Goal: Check status: Check status

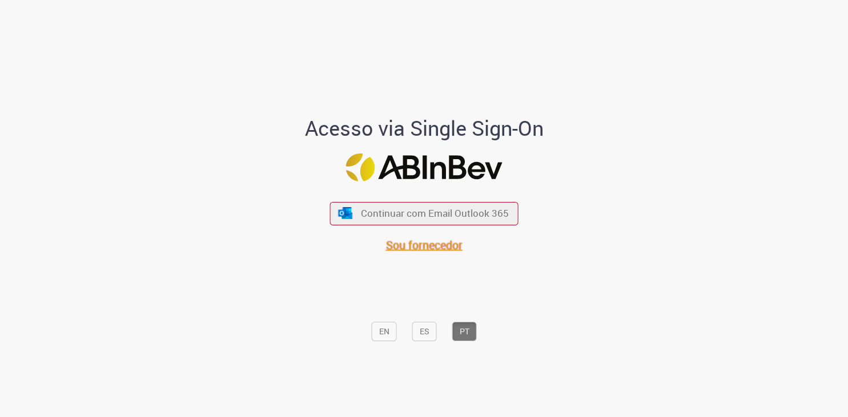
click at [436, 249] on span "Sou fornecedor" at bounding box center [424, 245] width 77 height 15
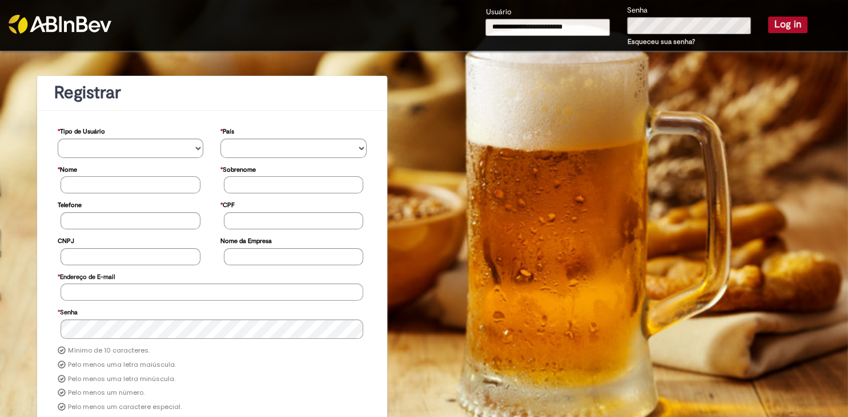
type input "**********"
click at [797, 27] on button "Log in" at bounding box center [787, 25] width 39 height 16
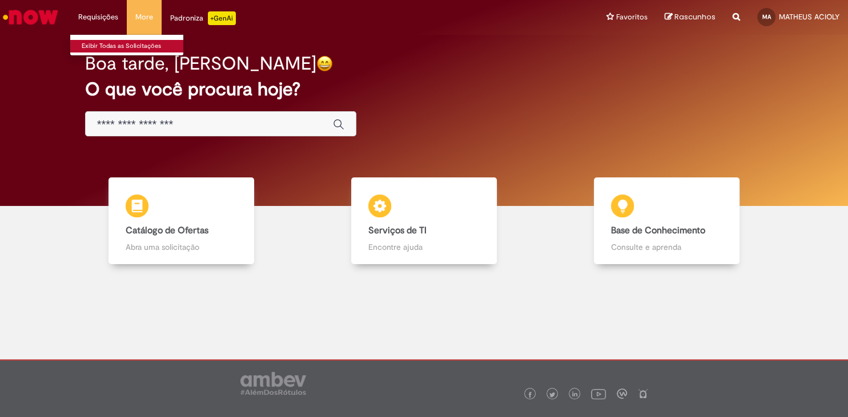
click at [109, 42] on link "Exibir Todas as Solicitações" at bounding box center [133, 46] width 126 height 13
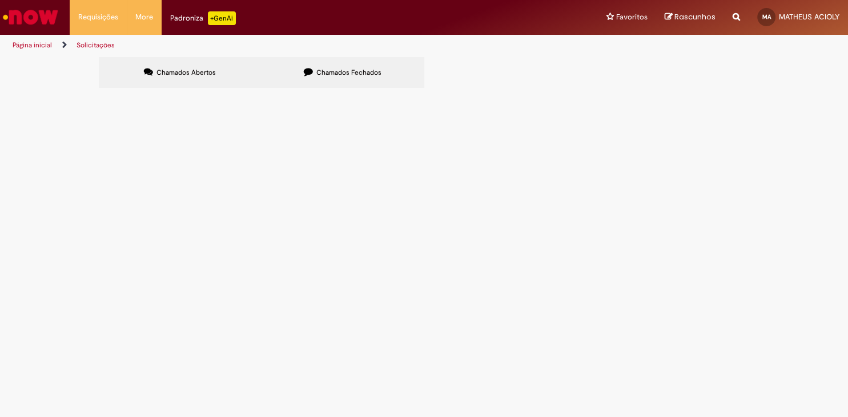
click at [53, 23] on img "Ir para a Homepage" at bounding box center [30, 17] width 59 height 23
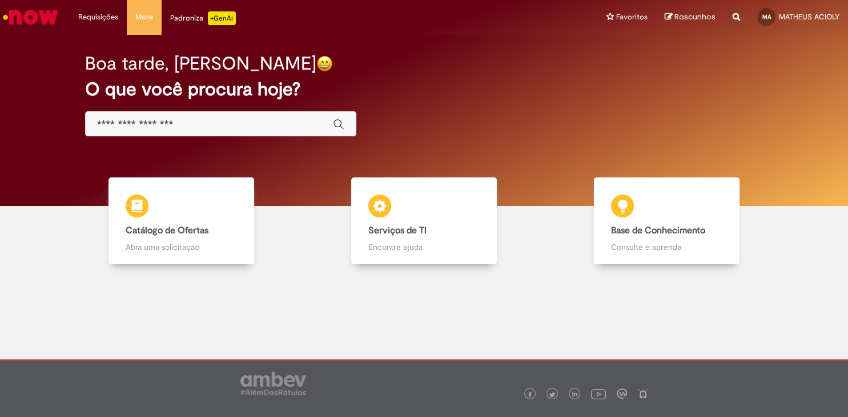
click at [38, 17] on img "Ir para a Homepage" at bounding box center [30, 17] width 59 height 23
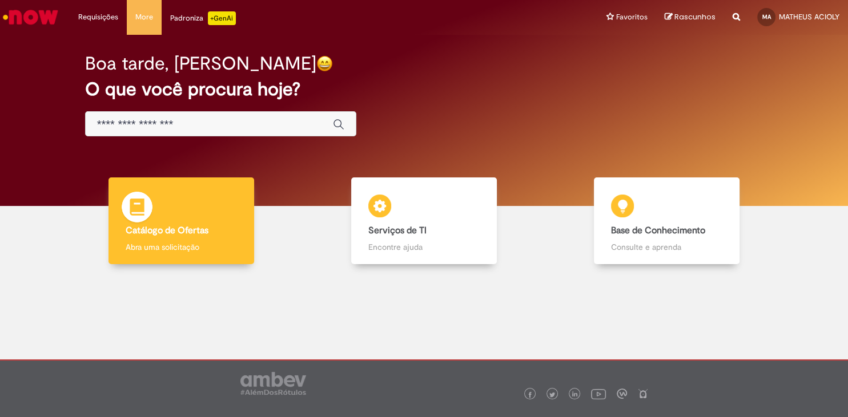
click at [172, 223] on div "Catálogo de Ofertas Catálogo de Ofertas Abra uma solicitação" at bounding box center [182, 221] width 146 height 87
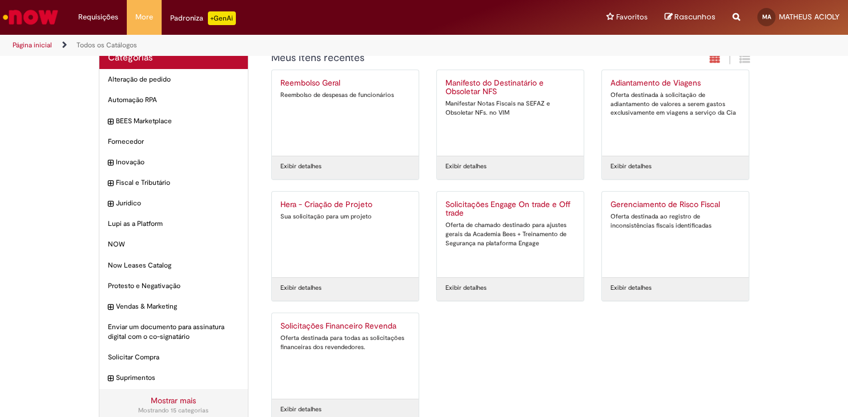
scroll to position [37, 0]
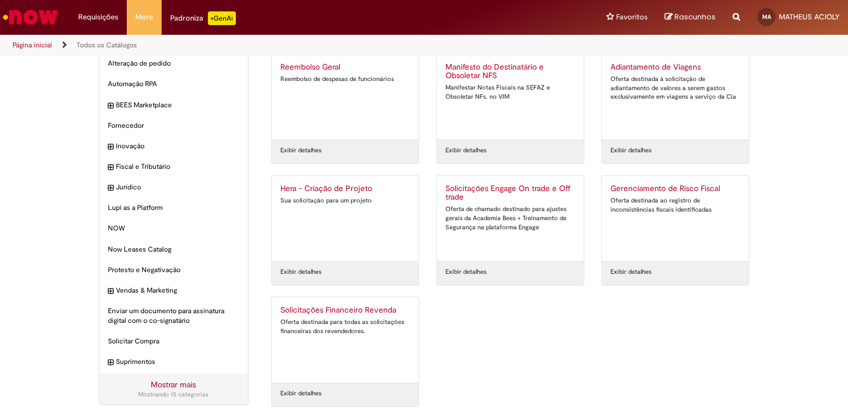
click at [351, 316] on div "Solicitações Financeiro Revenda Oferta destinada para todas as solicitações fin…" at bounding box center [345, 340] width 130 height 69
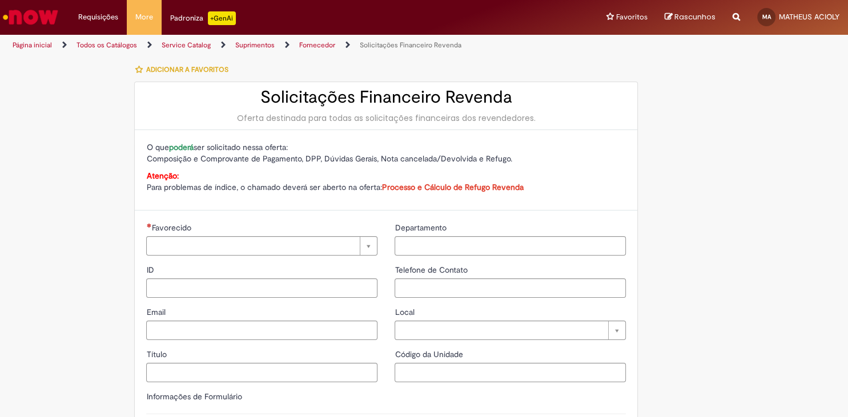
type input "**********"
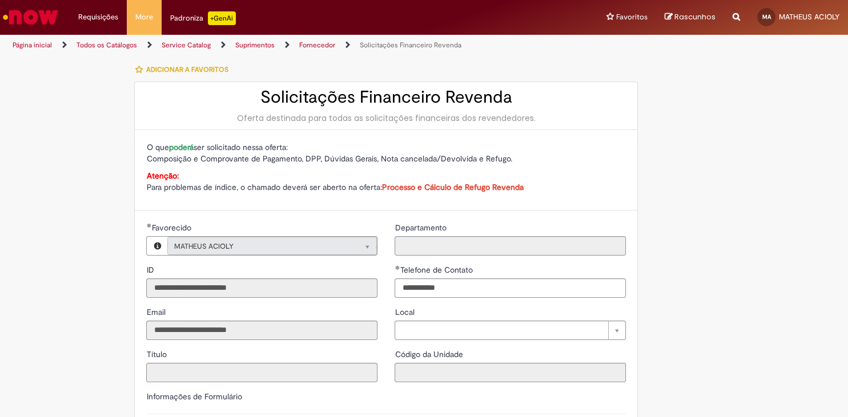
type input "**********"
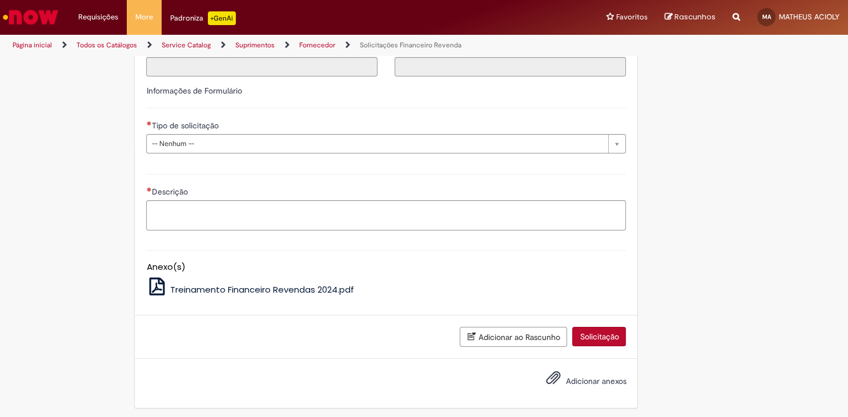
scroll to position [308, 0]
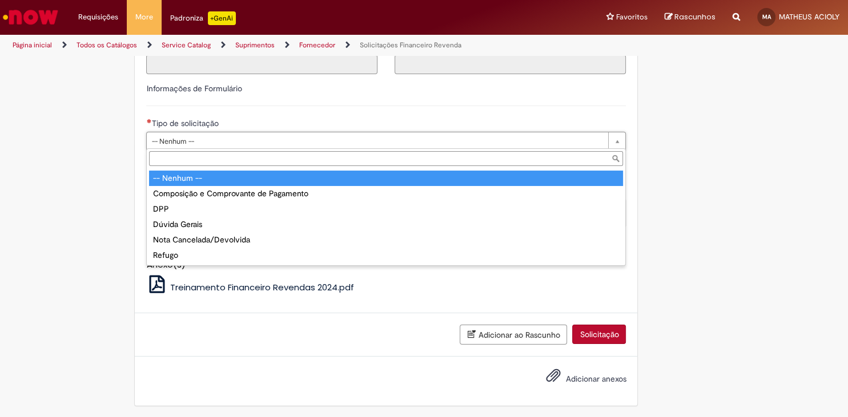
click at [292, 145] on body "Pular para o conteúdo da página Requisições Exibir Todas as Solicitações Requis…" at bounding box center [424, 208] width 848 height 417
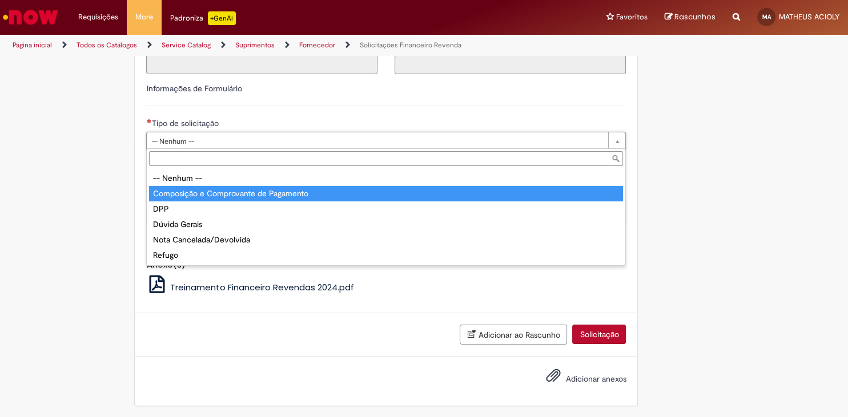
type input "**********"
select select "**********"
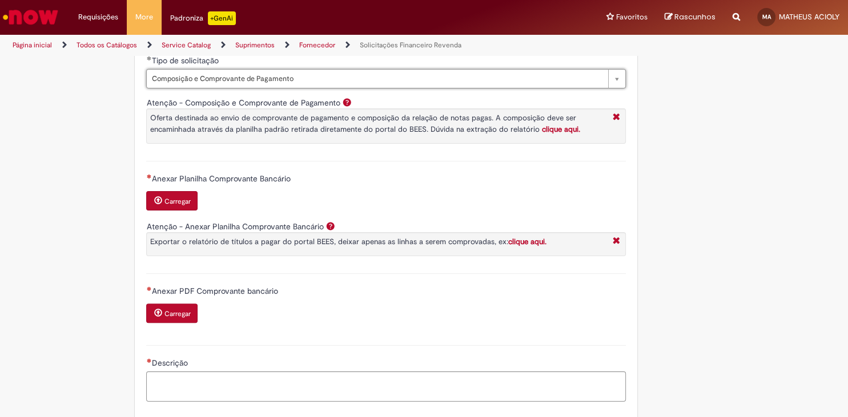
scroll to position [434, 0]
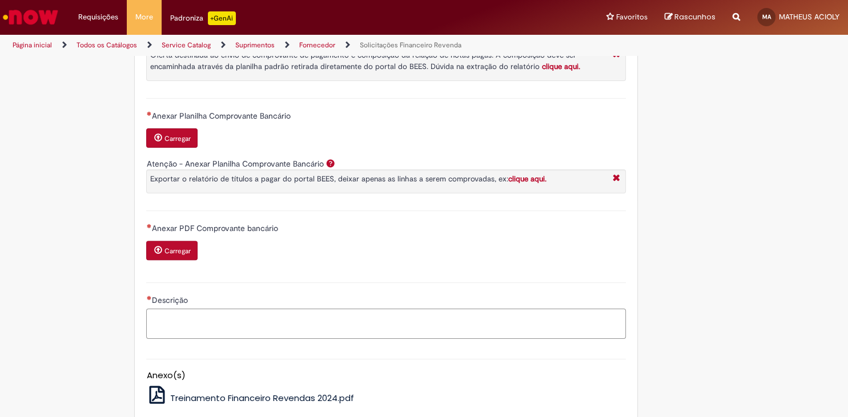
click at [217, 327] on textarea "Descrição" at bounding box center [386, 324] width 480 height 31
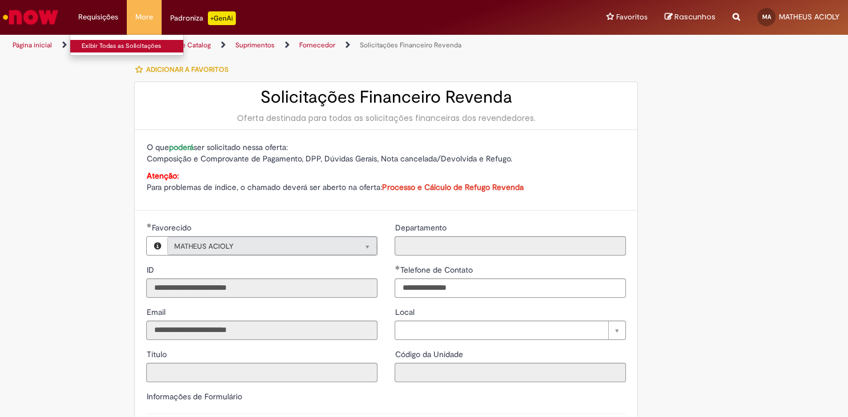
click at [106, 47] on link "Exibir Todas as Solicitações" at bounding box center [133, 46] width 126 height 13
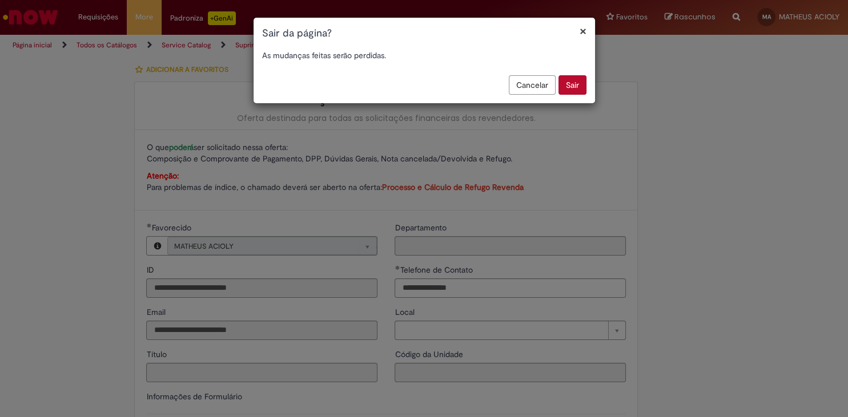
click at [572, 85] on button "Sair" at bounding box center [573, 84] width 28 height 19
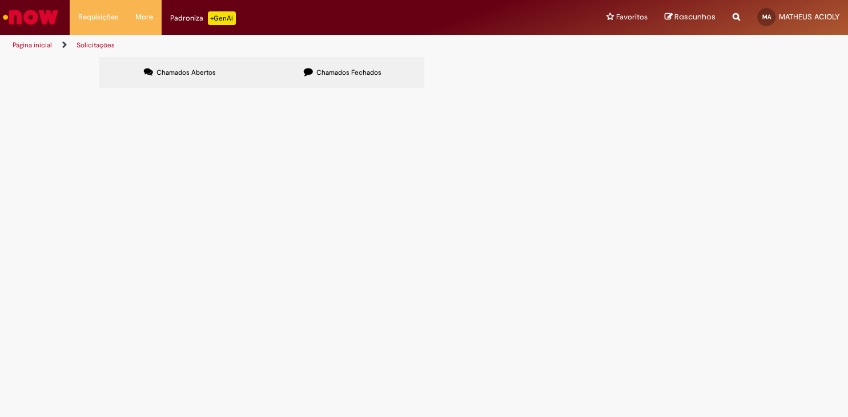
click at [368, 81] on label "Chamados Fechados" at bounding box center [343, 72] width 163 height 31
click at [0, 0] on span "Boa tarde. Segue comprovante de pagamento do titulo 643336-1 usando o credito q…" at bounding box center [0, 0] width 0 height 0
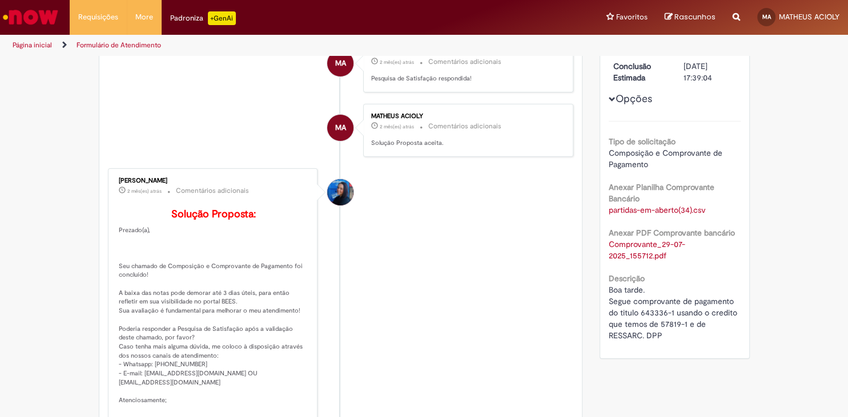
scroll to position [191, 0]
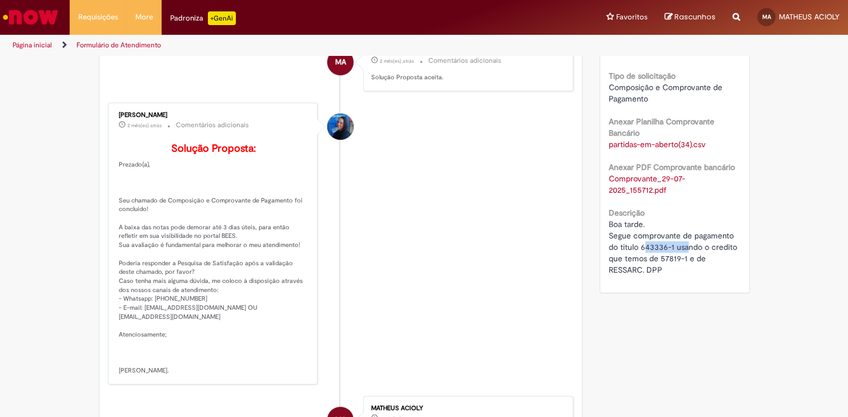
drag, startPoint x: 643, startPoint y: 250, endPoint x: 688, endPoint y: 254, distance: 45.2
click at [688, 254] on span "Boa tarde. Segue comprovante de pagamento do titulo 643336-1 usando o credito q…" at bounding box center [674, 247] width 131 height 56
drag, startPoint x: 657, startPoint y: 261, endPoint x: 682, endPoint y: 259, distance: 24.7
click at [684, 258] on span "Boa tarde. Segue comprovante de pagamento do titulo 643336-1 usando o credito q…" at bounding box center [674, 247] width 131 height 56
click at [636, 271] on span "Boa tarde. Segue comprovante de pagamento do titulo 643336-1 usando o credito q…" at bounding box center [674, 247] width 131 height 56
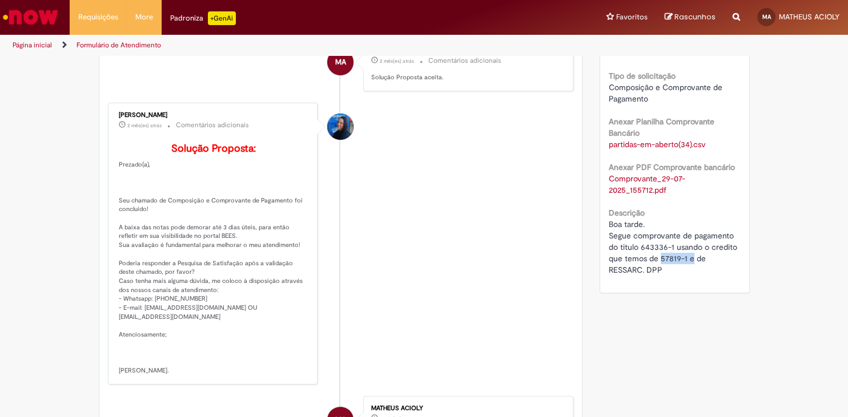
drag, startPoint x: 661, startPoint y: 258, endPoint x: 686, endPoint y: 262, distance: 25.4
click at [689, 262] on span "Boa tarde. Segue comprovante de pagamento do titulo 643336-1 usando o credito q…" at bounding box center [674, 247] width 131 height 56
drag, startPoint x: 608, startPoint y: 272, endPoint x: 666, endPoint y: 275, distance: 58.3
click at [666, 275] on div "Número R13334287 Status Solucionado Criação 2 mês(es) atrás 2 meses atrás Concl…" at bounding box center [674, 114] width 149 height 358
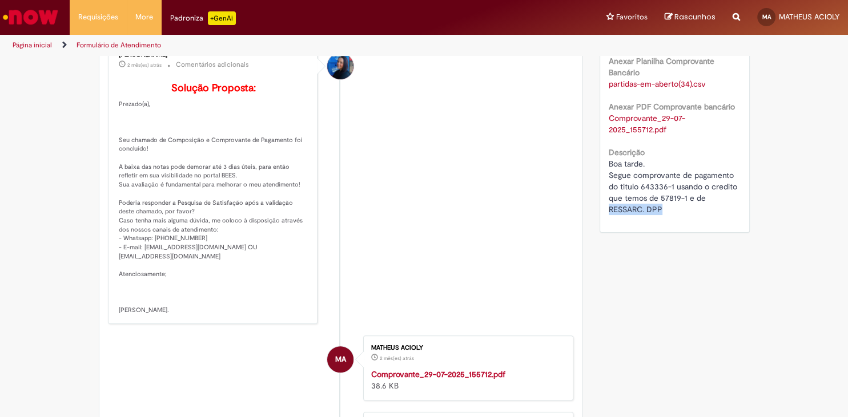
scroll to position [0, 0]
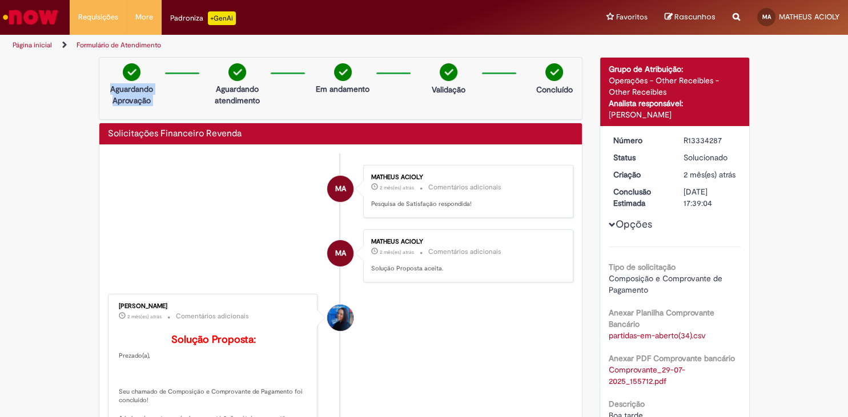
drag, startPoint x: 108, startPoint y: 90, endPoint x: 162, endPoint y: 113, distance: 58.9
click at [162, 113] on div "Aguardando Aprovação Aguardando atendimento Em andamento Validação Concluído" at bounding box center [341, 88] width 484 height 63
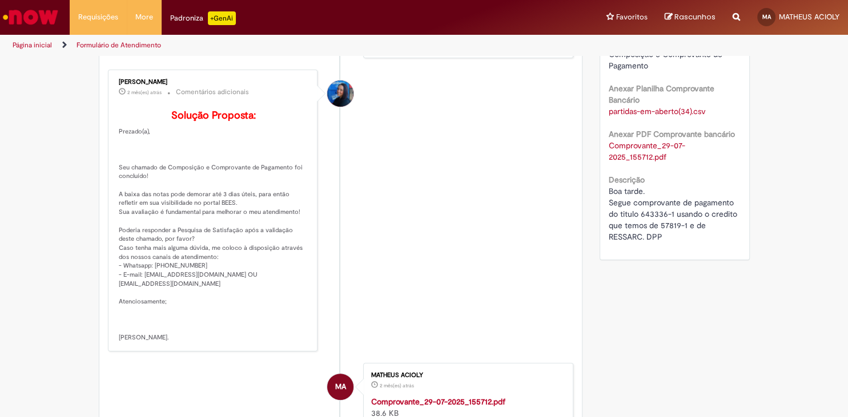
scroll to position [315, 0]
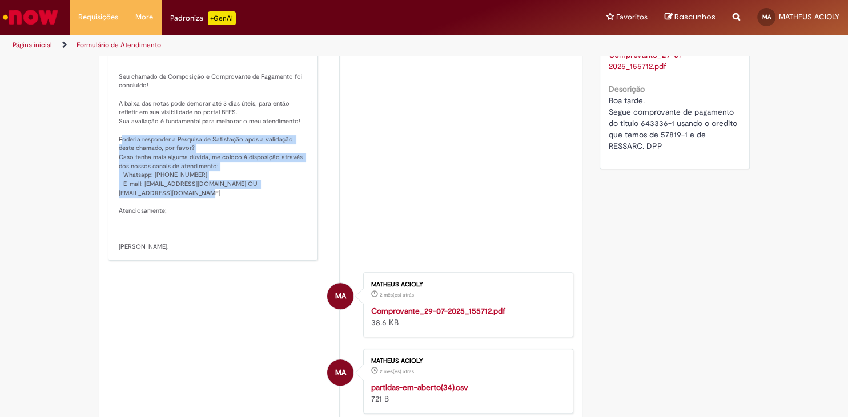
drag, startPoint x: 148, startPoint y: 209, endPoint x: 111, endPoint y: 143, distance: 75.7
click at [119, 144] on div "Solução Proposta: Prezado(a), Seu chamado de Composição e Comprovante de Pagame…" at bounding box center [214, 133] width 190 height 238
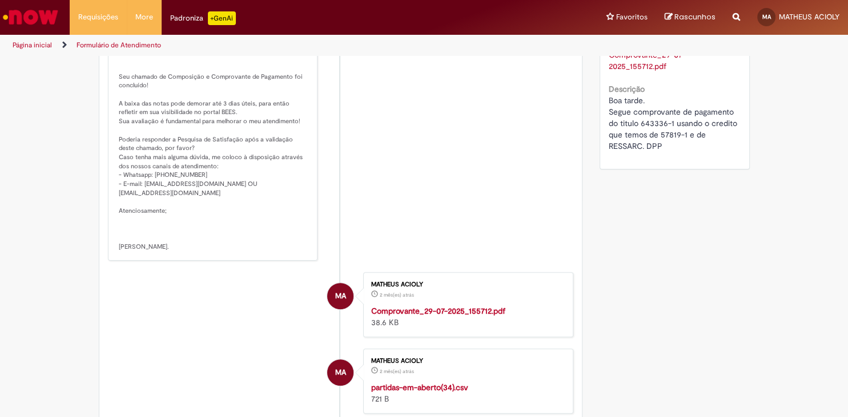
click at [105, 130] on div "Enviar MA MATHEUS ACIOLY 2 mês(es) atrás 2 meses atrás Comentários adicionais P…" at bounding box center [340, 188] width 483 height 716
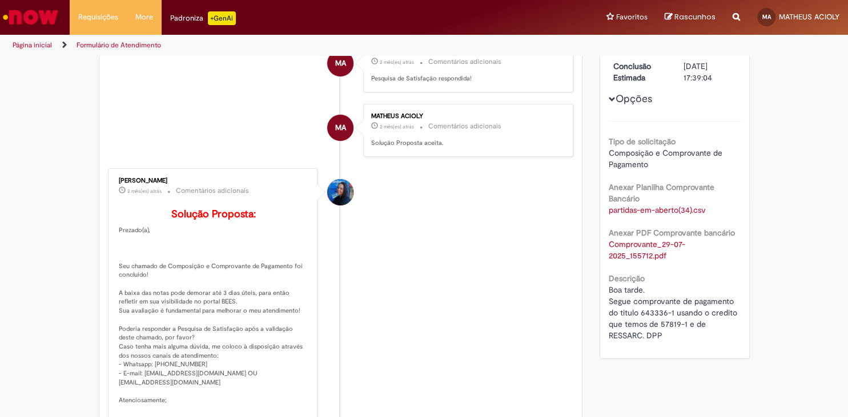
scroll to position [63, 0]
